Goal: Task Accomplishment & Management: Use online tool/utility

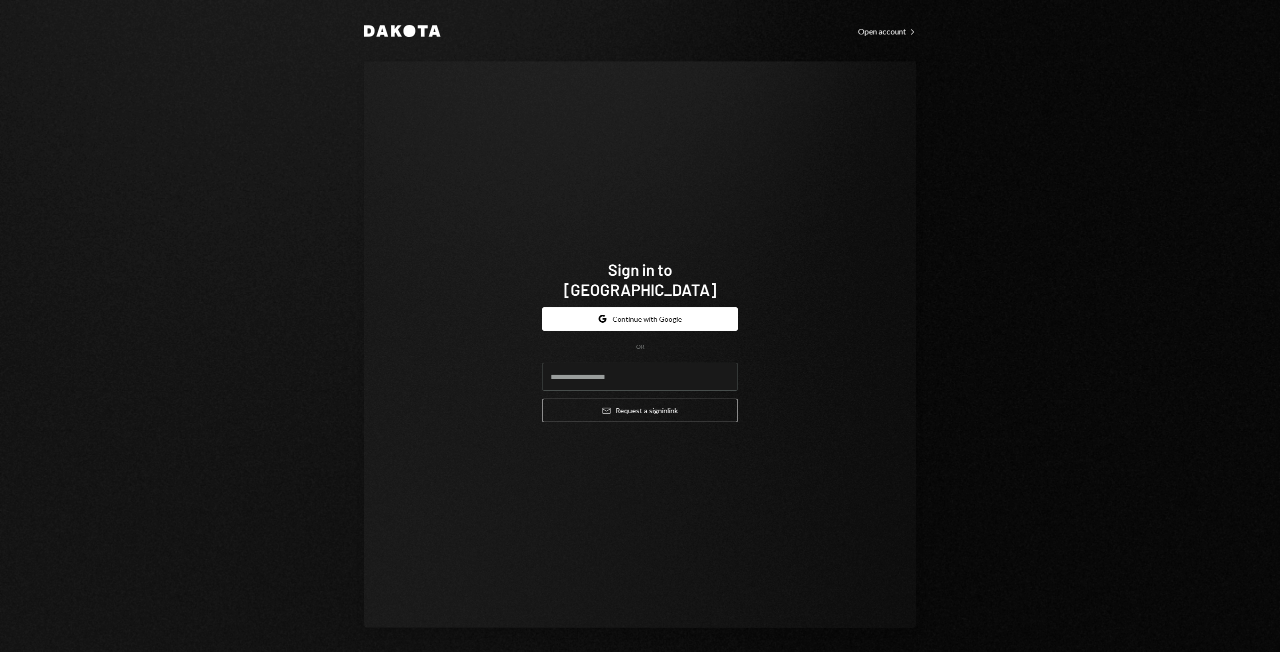
type input "**********"
click at [633, 404] on button "Email Request a sign in link" at bounding box center [640, 410] width 196 height 23
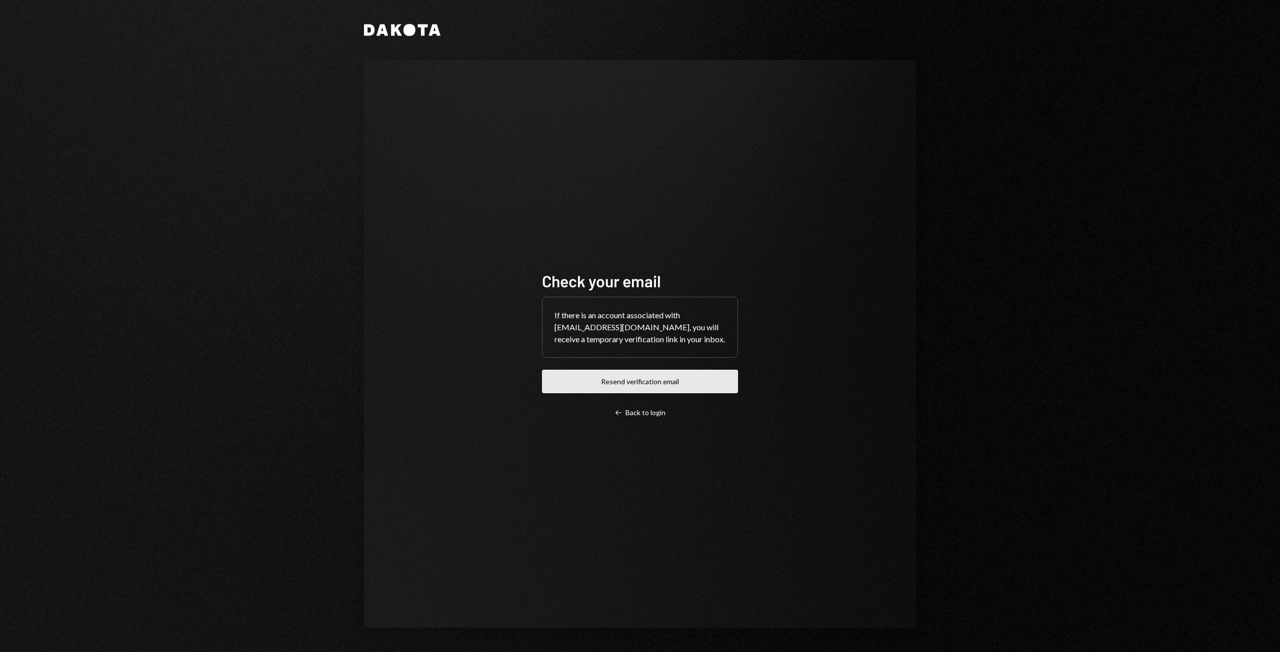
click at [643, 390] on button "Resend verification email" at bounding box center [640, 381] width 196 height 23
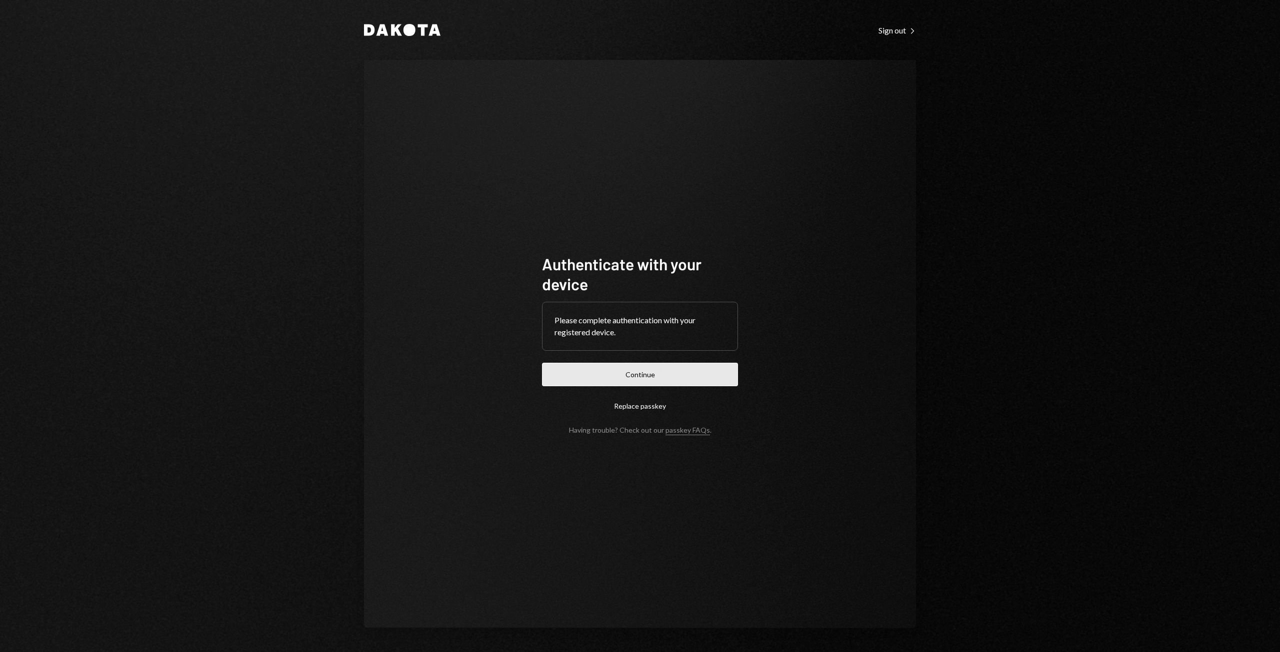
click at [651, 378] on button "Continue" at bounding box center [640, 374] width 196 height 23
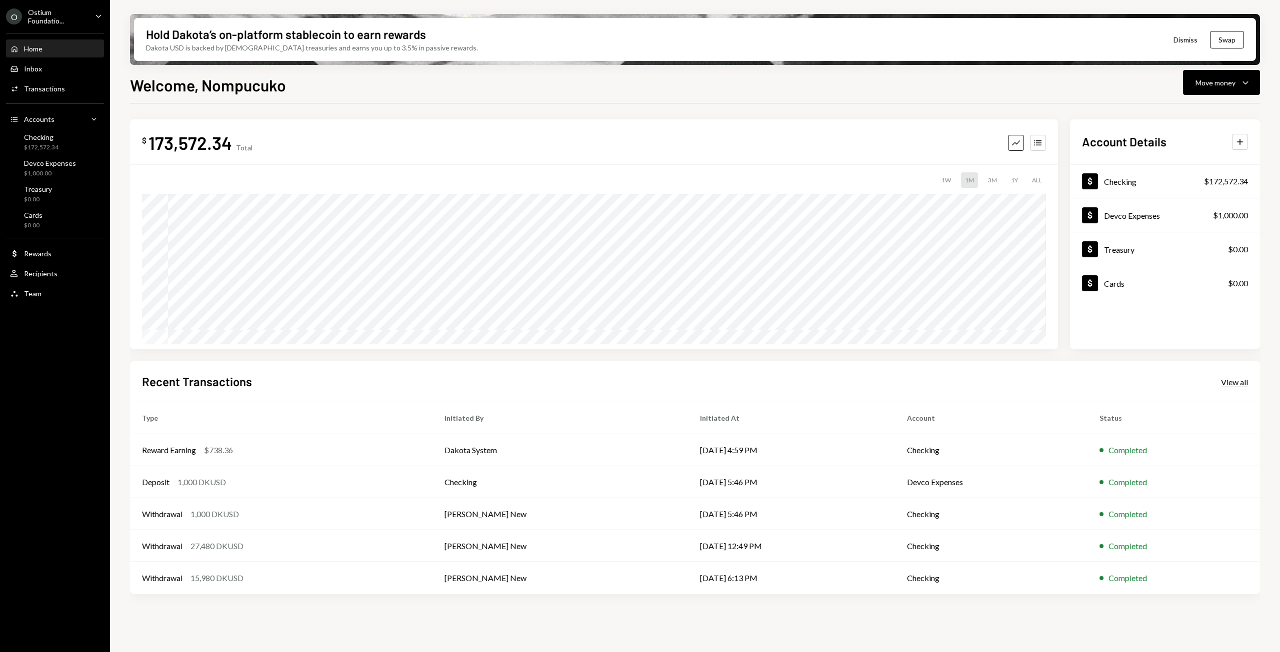
click at [1236, 381] on div "View all" at bounding box center [1234, 382] width 27 height 10
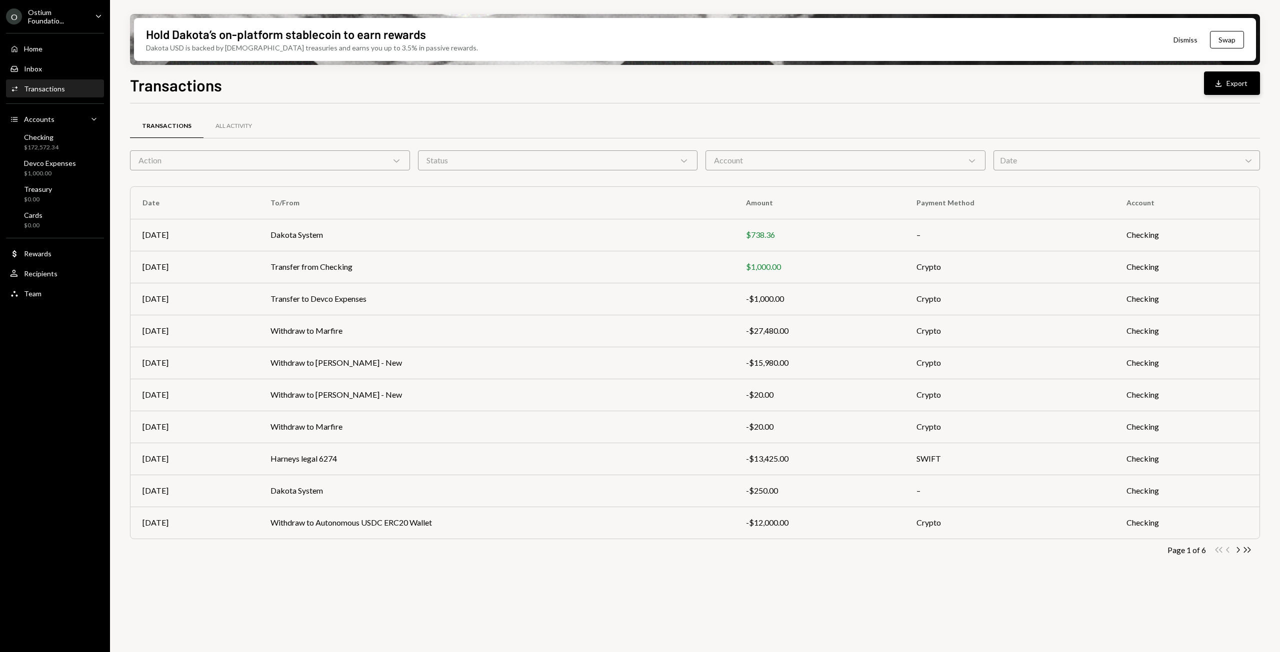
click at [1230, 82] on button "Download Export" at bounding box center [1232, 82] width 56 height 23
click at [42, 48] on div "Home" at bounding box center [33, 48] width 18 height 8
